Goal: Task Accomplishment & Management: Use online tool/utility

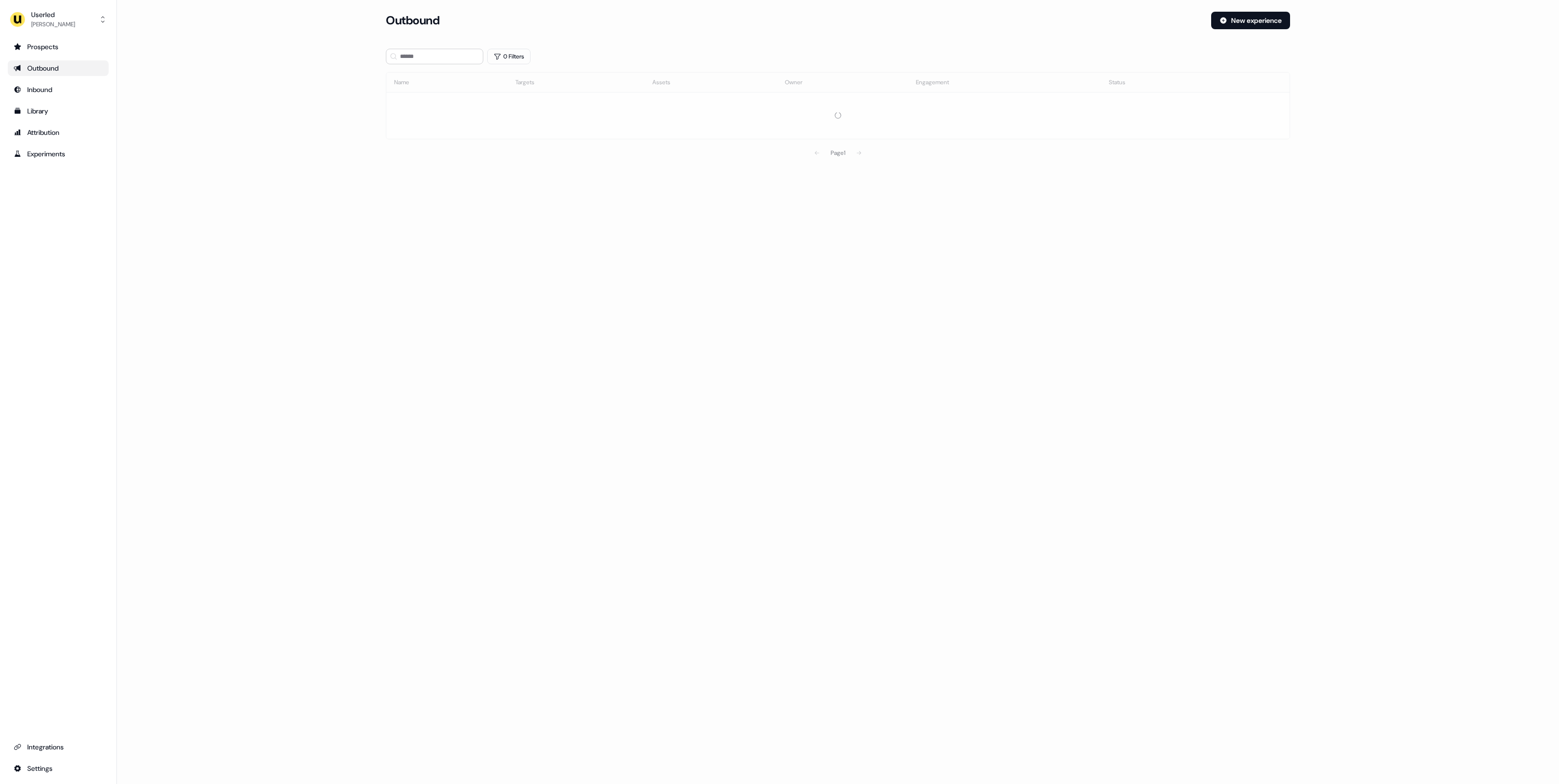
click at [41, 26] on div "[PERSON_NAME]" at bounding box center [53, 24] width 44 height 10
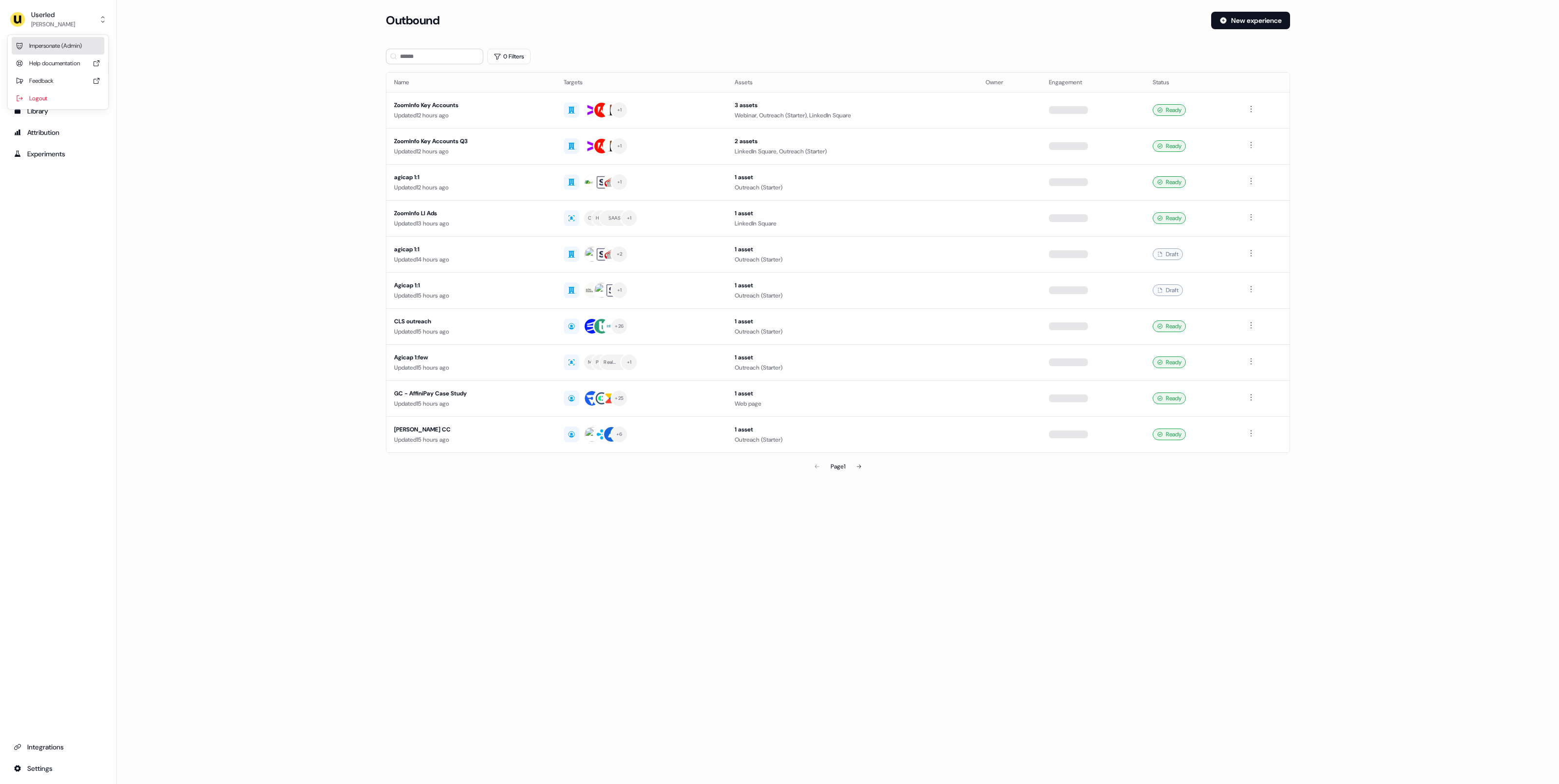
click at [51, 42] on div "Impersonate (Admin)" at bounding box center [58, 45] width 93 height 17
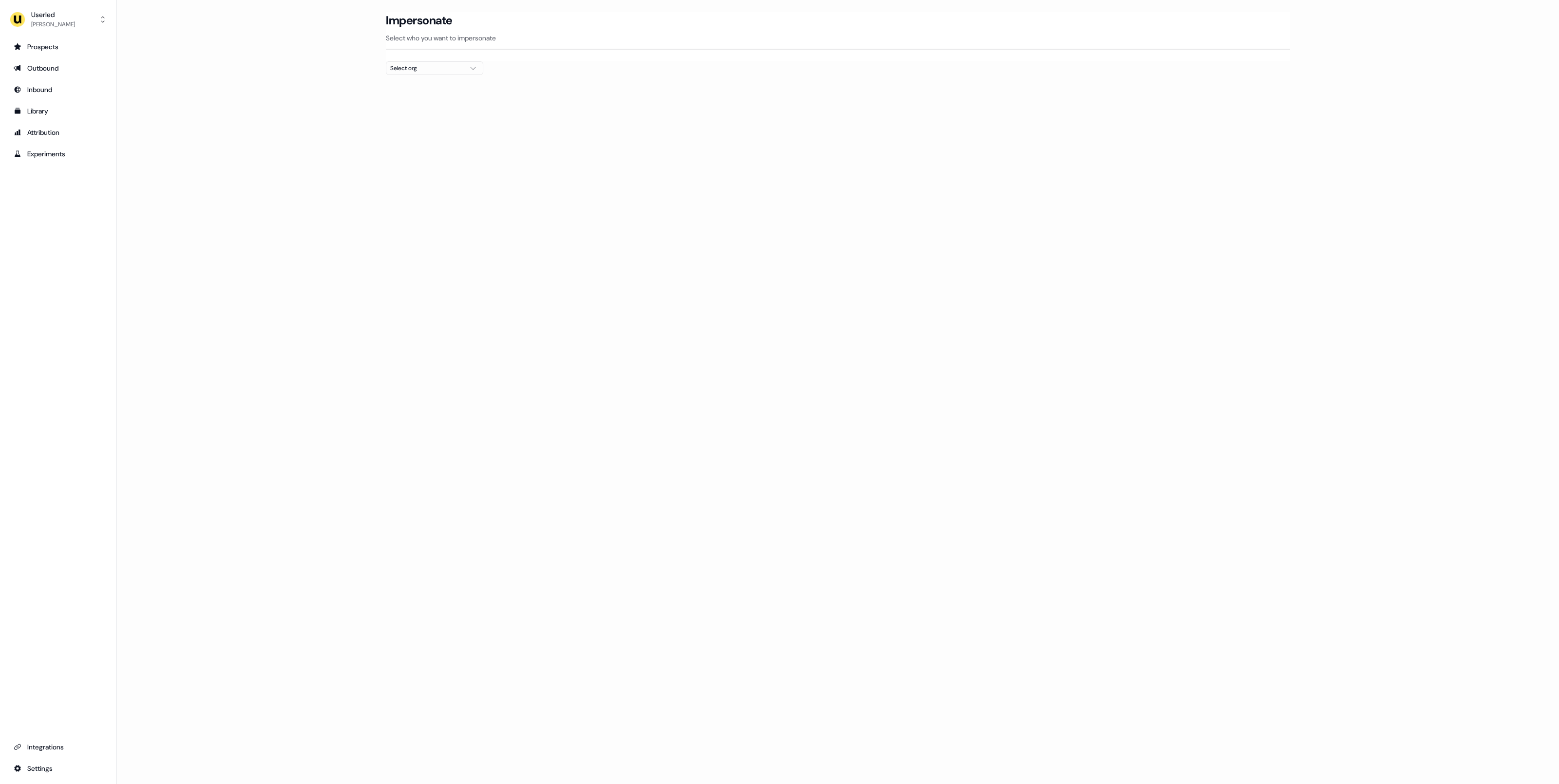
click at [466, 70] on button "Select org" at bounding box center [434, 68] width 97 height 13
type input "***"
click at [448, 103] on div "Wiiisdom" at bounding box center [435, 104] width 97 height 15
click at [716, 246] on div "Loading... Impersonate Select who you want to impersonate Wiiisdom Email ailsa.…" at bounding box center [838, 392] width 1442 height 784
click at [771, 120] on button "Impersonate" at bounding box center [784, 120] width 56 height 17
